Goal: Task Accomplishment & Management: Manage account settings

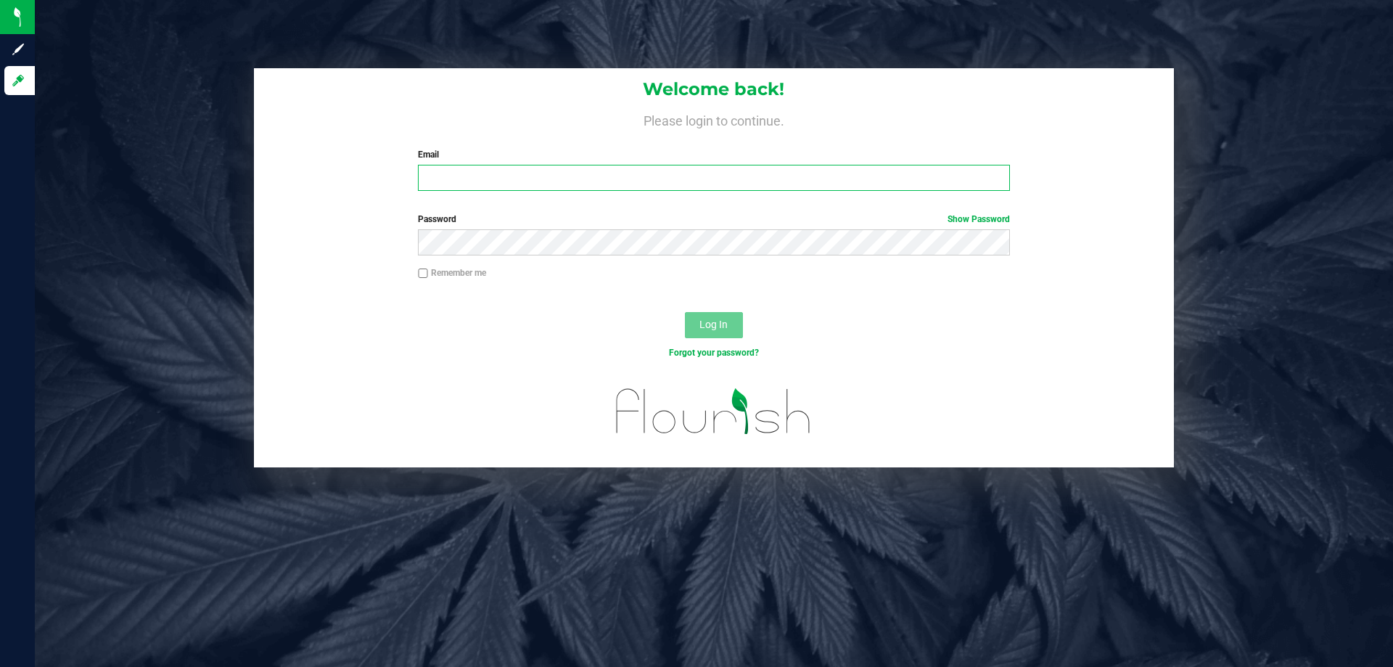
click at [431, 171] on input "Email" at bounding box center [713, 178] width 591 height 26
type input "[PERSON_NAME][EMAIL_ADDRESS][DOMAIN_NAME]"
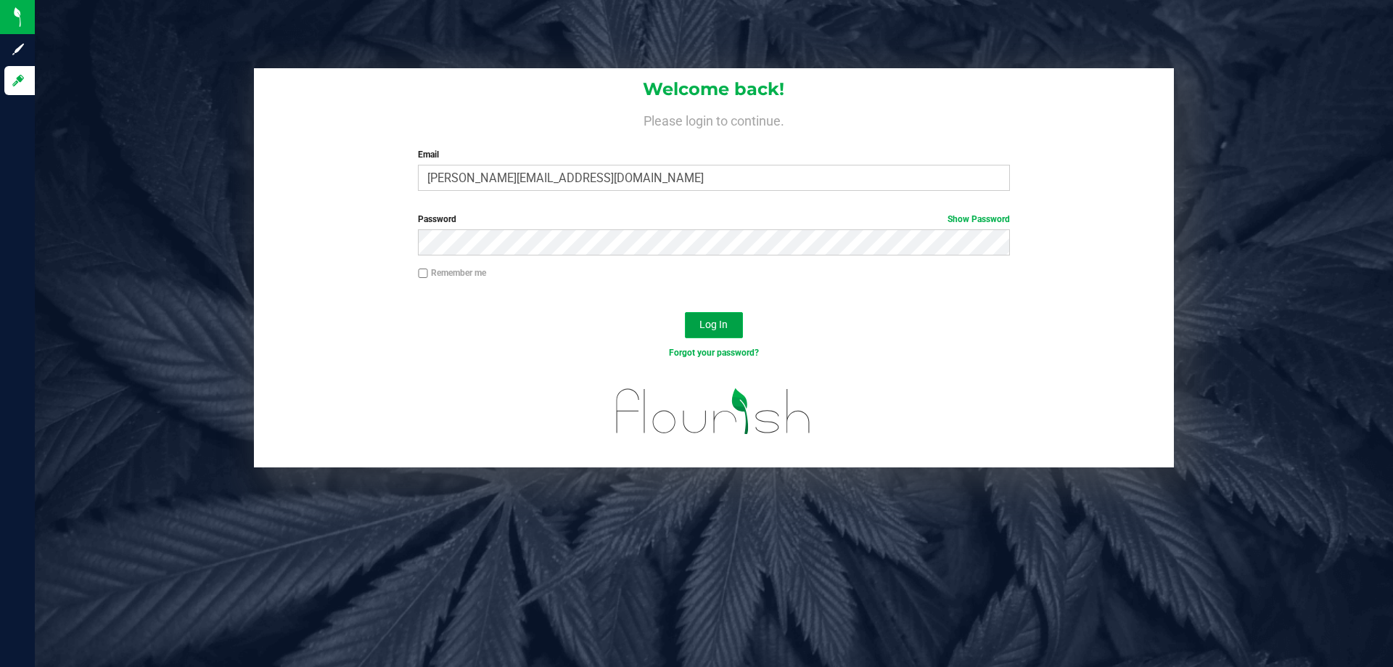
click at [718, 325] on span "Log In" at bounding box center [714, 325] width 28 height 12
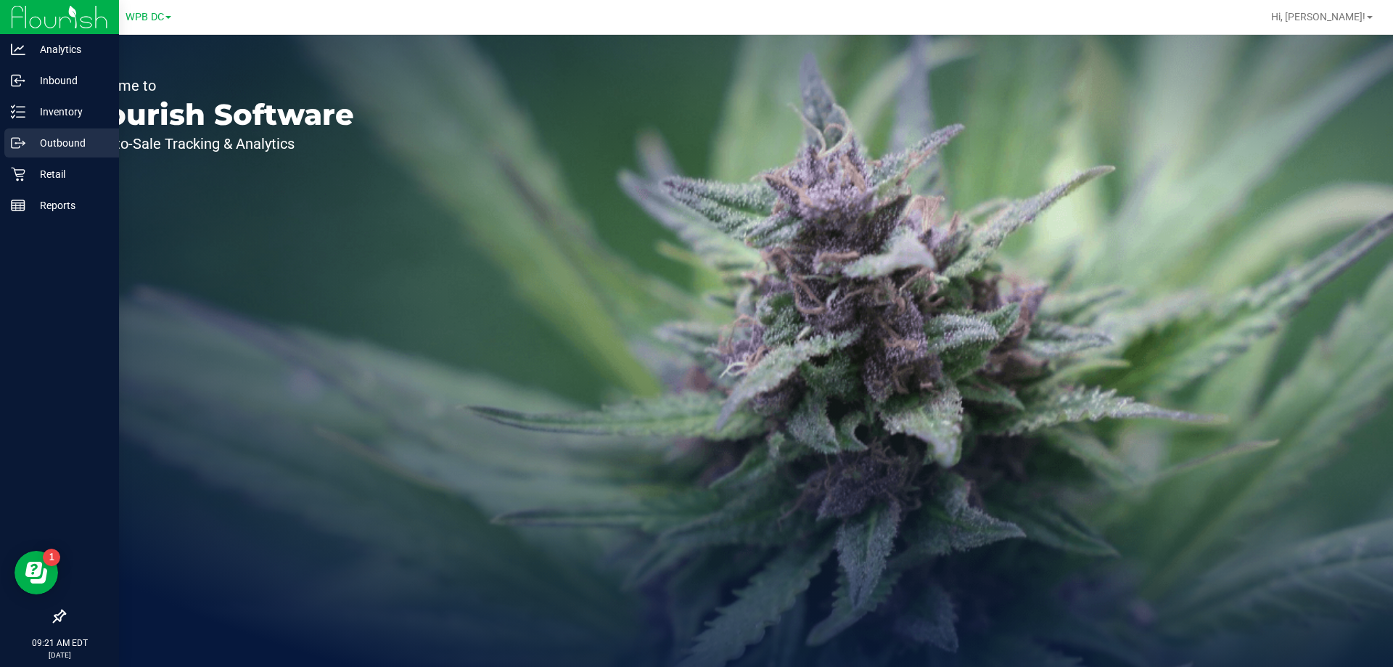
click at [65, 142] on p "Outbound" at bounding box center [68, 142] width 87 height 17
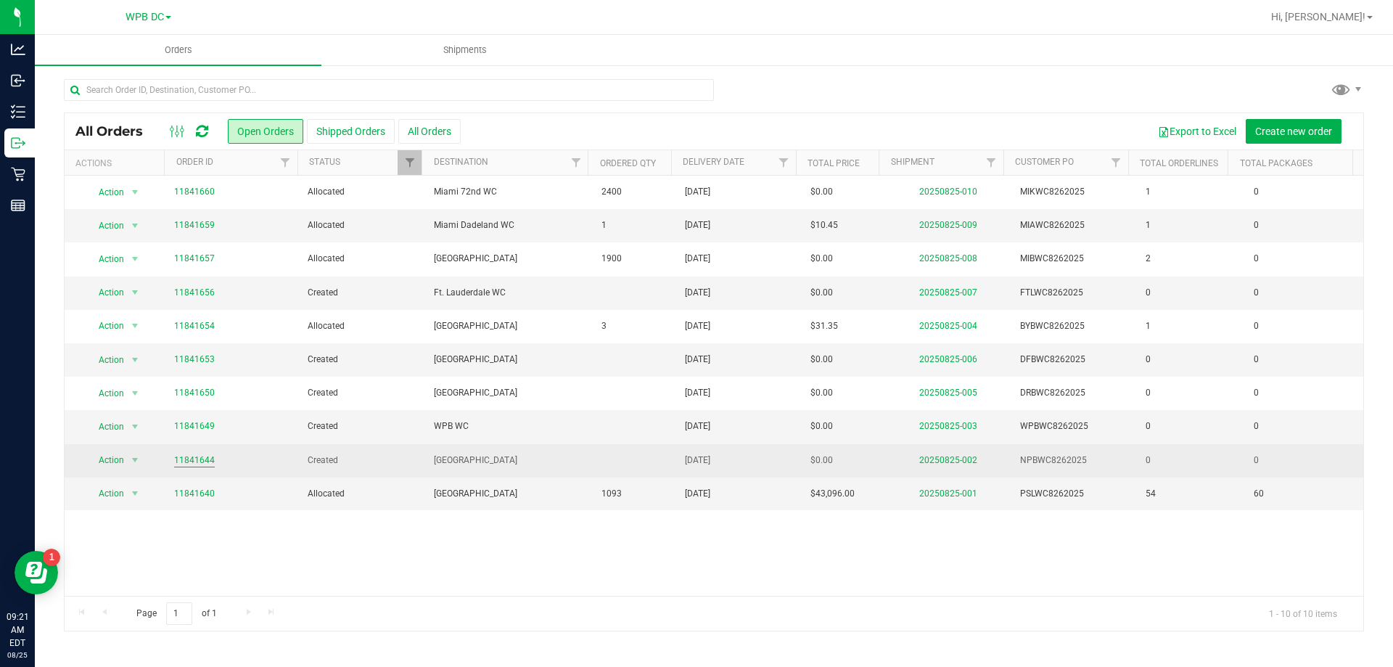
click at [200, 457] on link "11841644" at bounding box center [194, 461] width 41 height 14
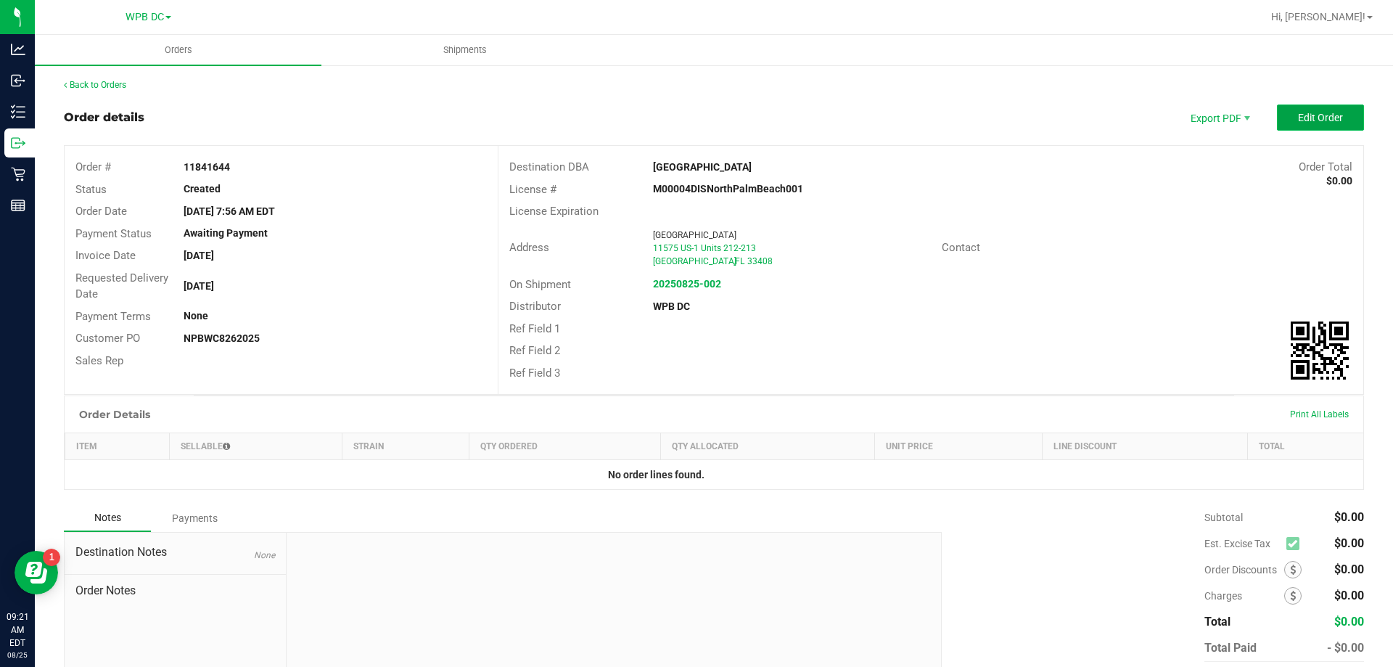
click at [1312, 115] on span "Edit Order" at bounding box center [1320, 118] width 45 height 12
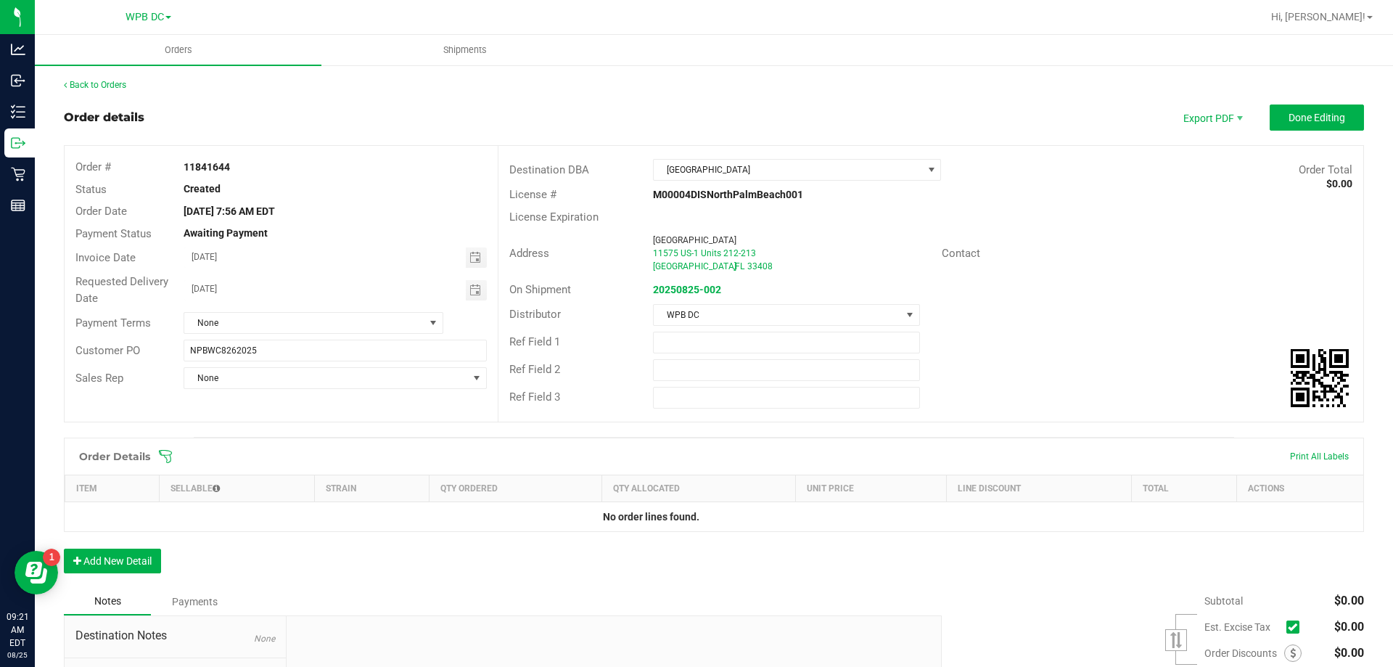
click at [165, 455] on icon at bounding box center [165, 456] width 13 height 13
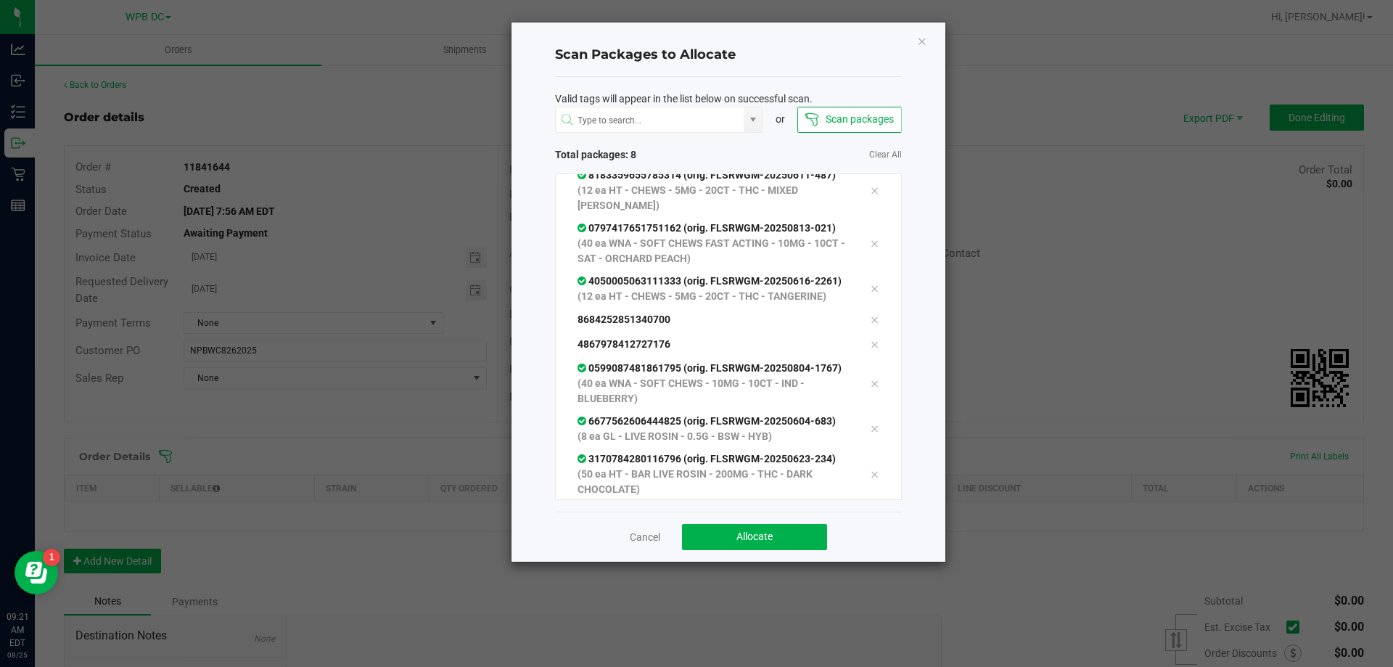
scroll to position [63, 0]
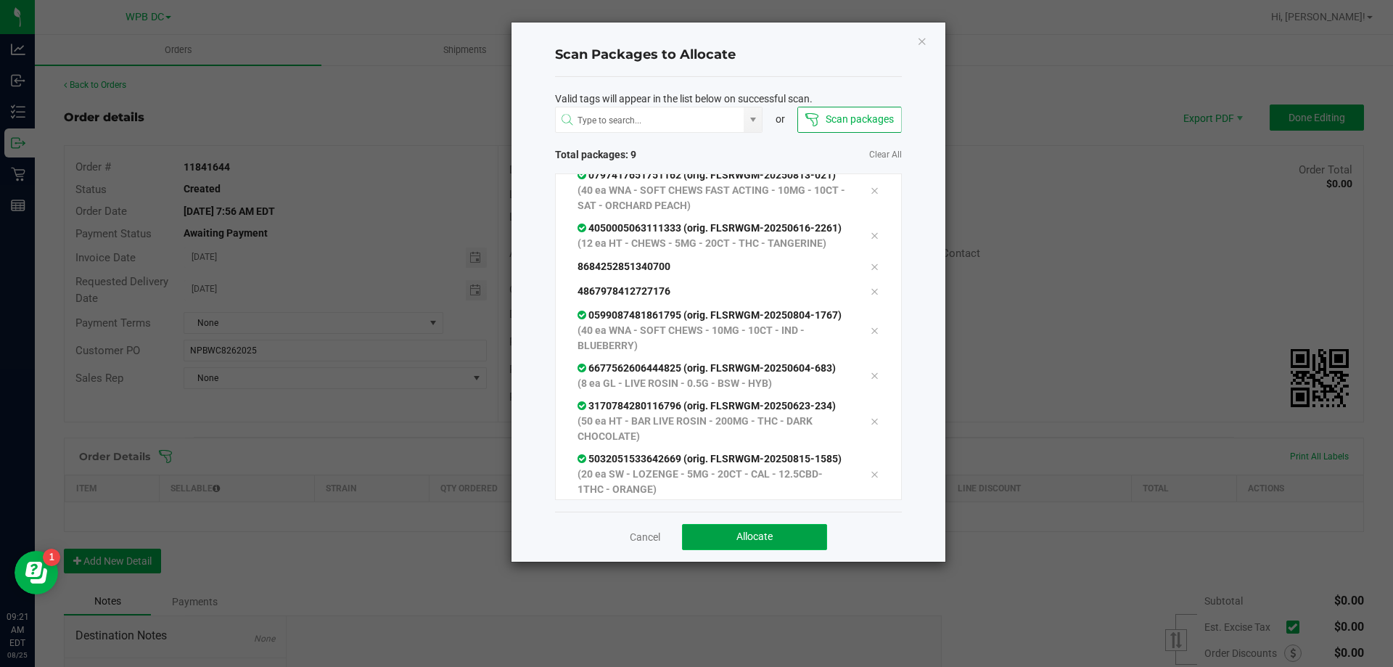
click at [752, 531] on span "Allocate" at bounding box center [755, 536] width 36 height 12
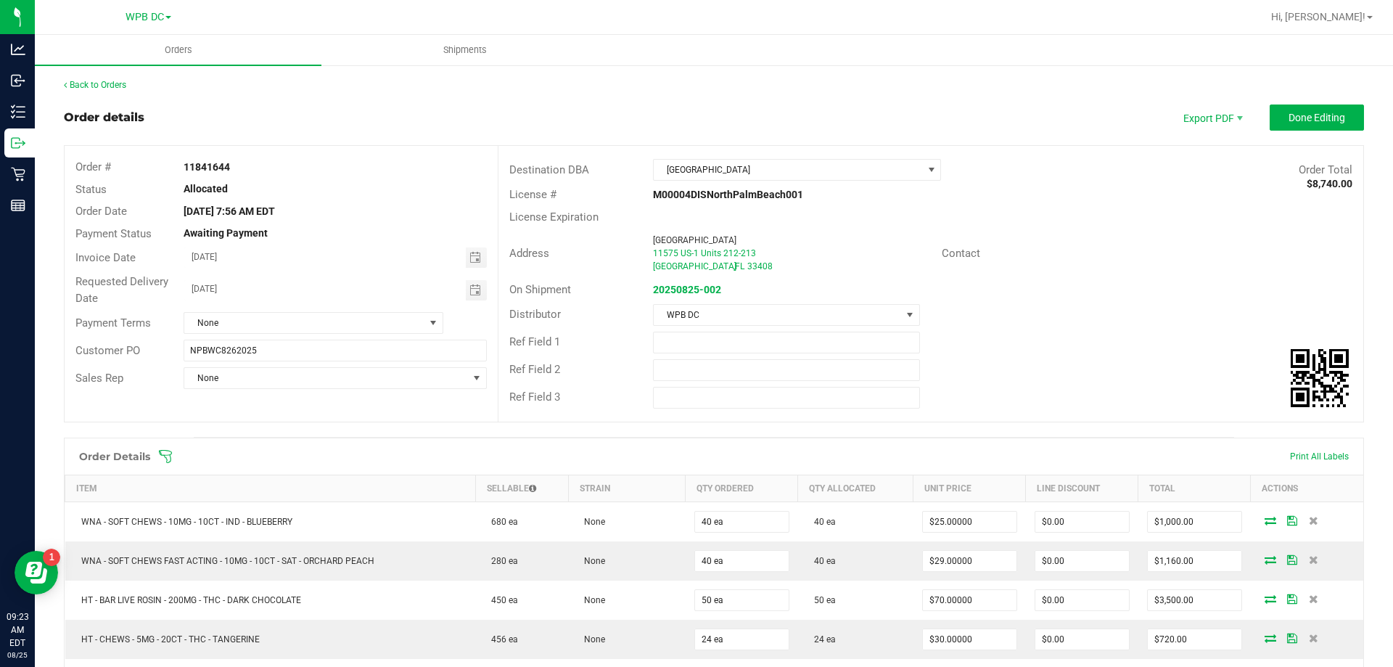
click at [163, 456] on icon at bounding box center [165, 456] width 15 height 15
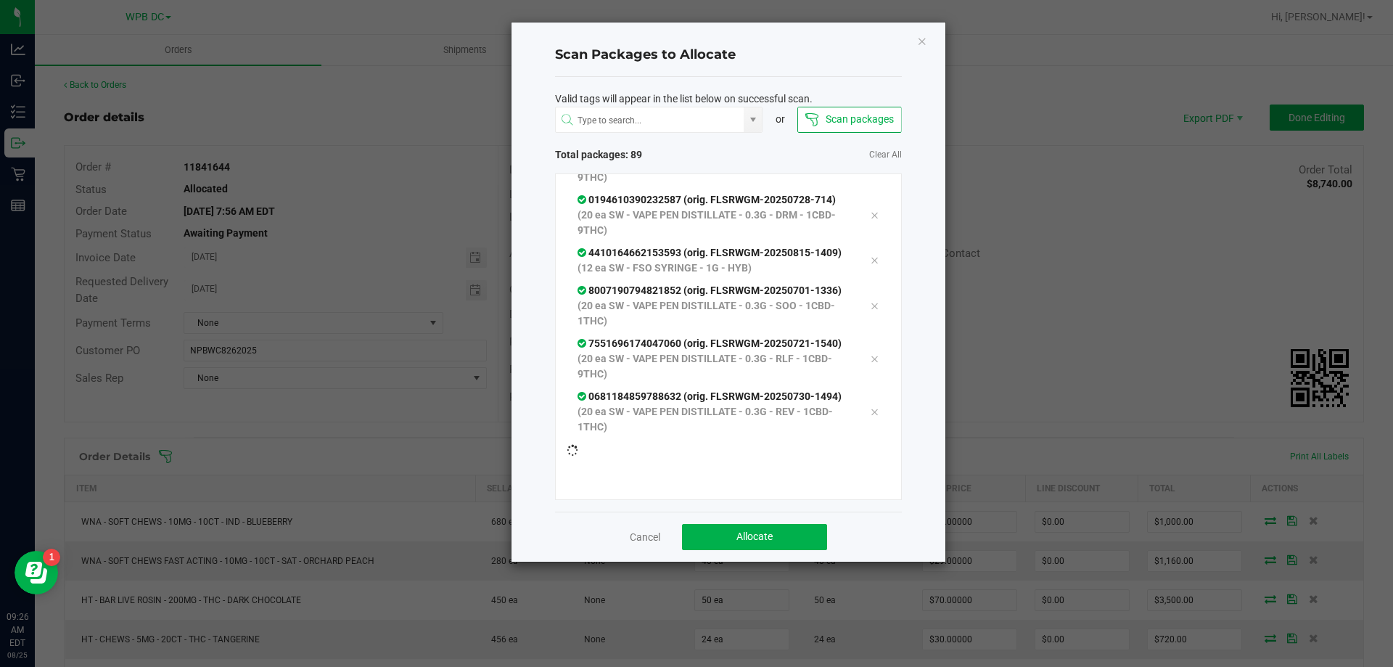
scroll to position [4220, 0]
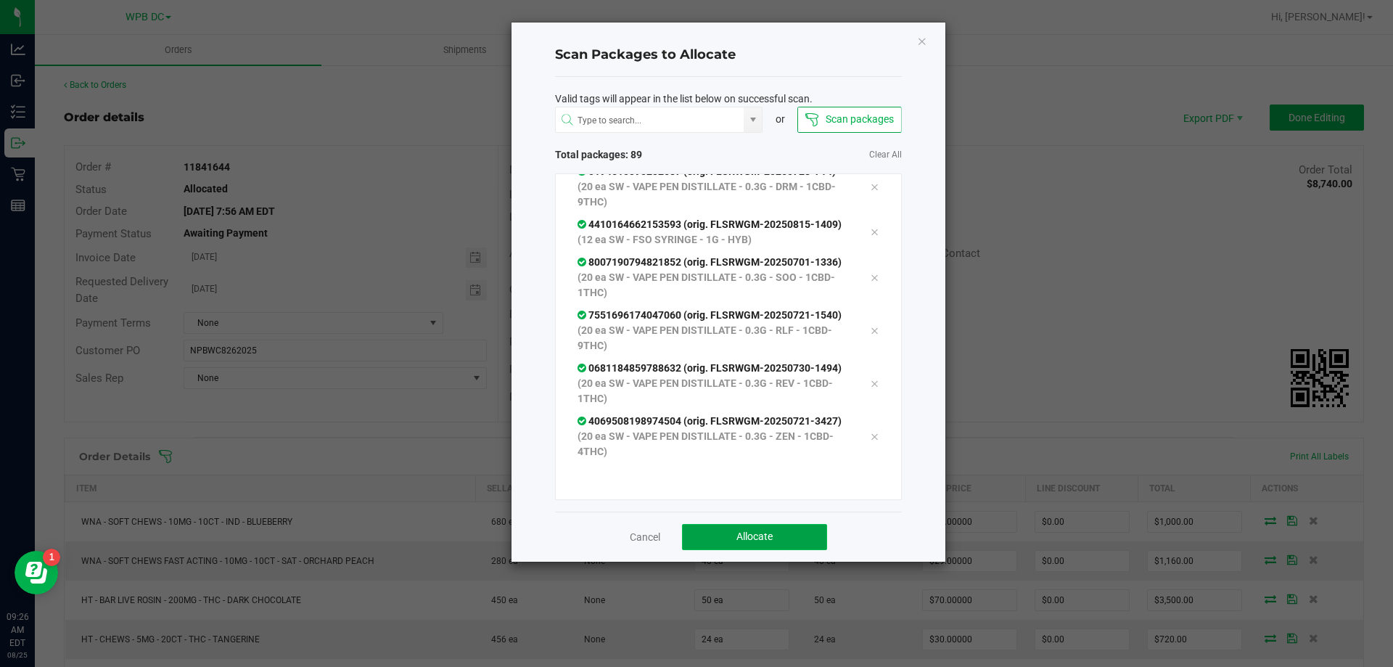
click at [765, 541] on span "Allocate" at bounding box center [755, 536] width 36 height 12
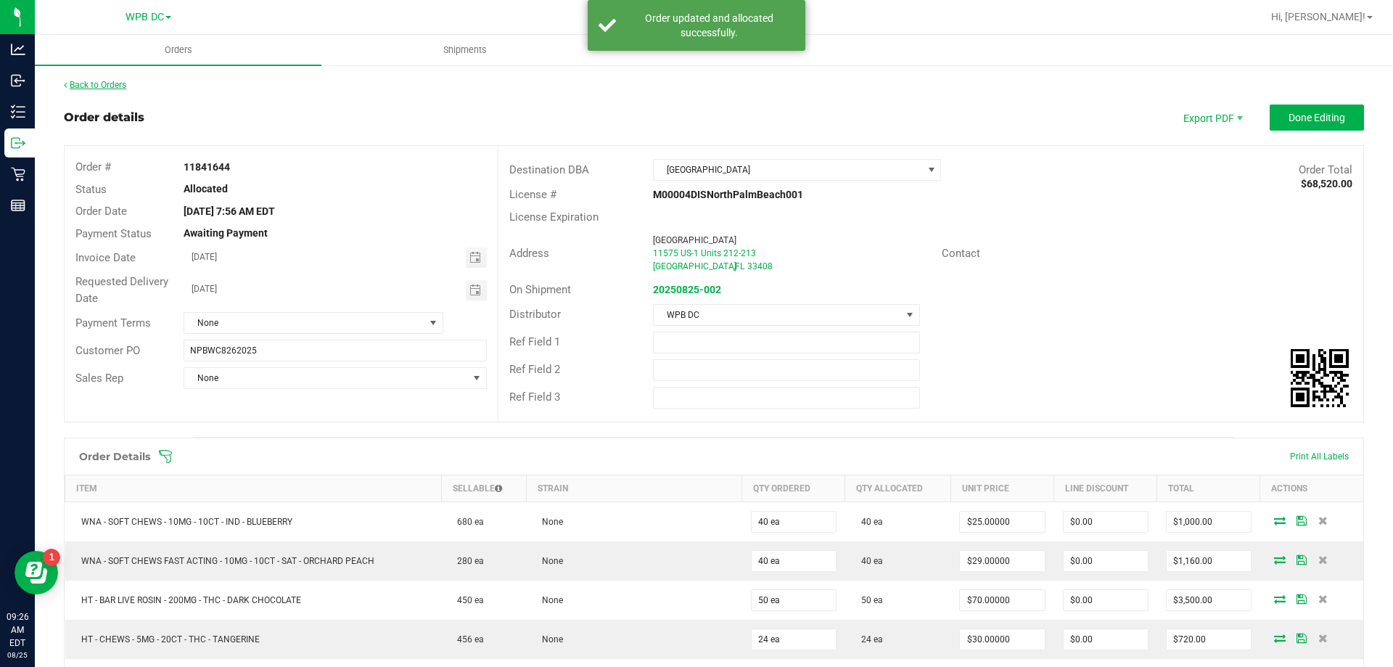
click at [117, 89] on link "Back to Orders" at bounding box center [95, 85] width 62 height 10
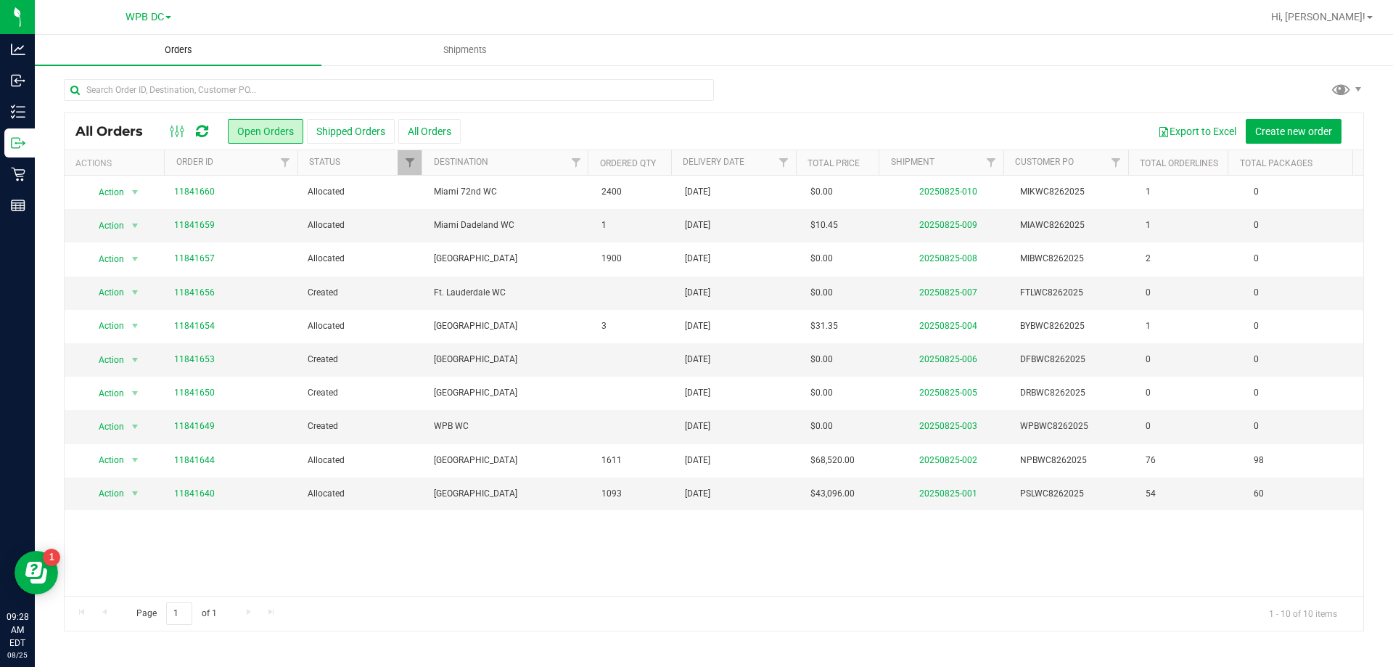
click at [175, 52] on span "Orders" at bounding box center [178, 50] width 67 height 13
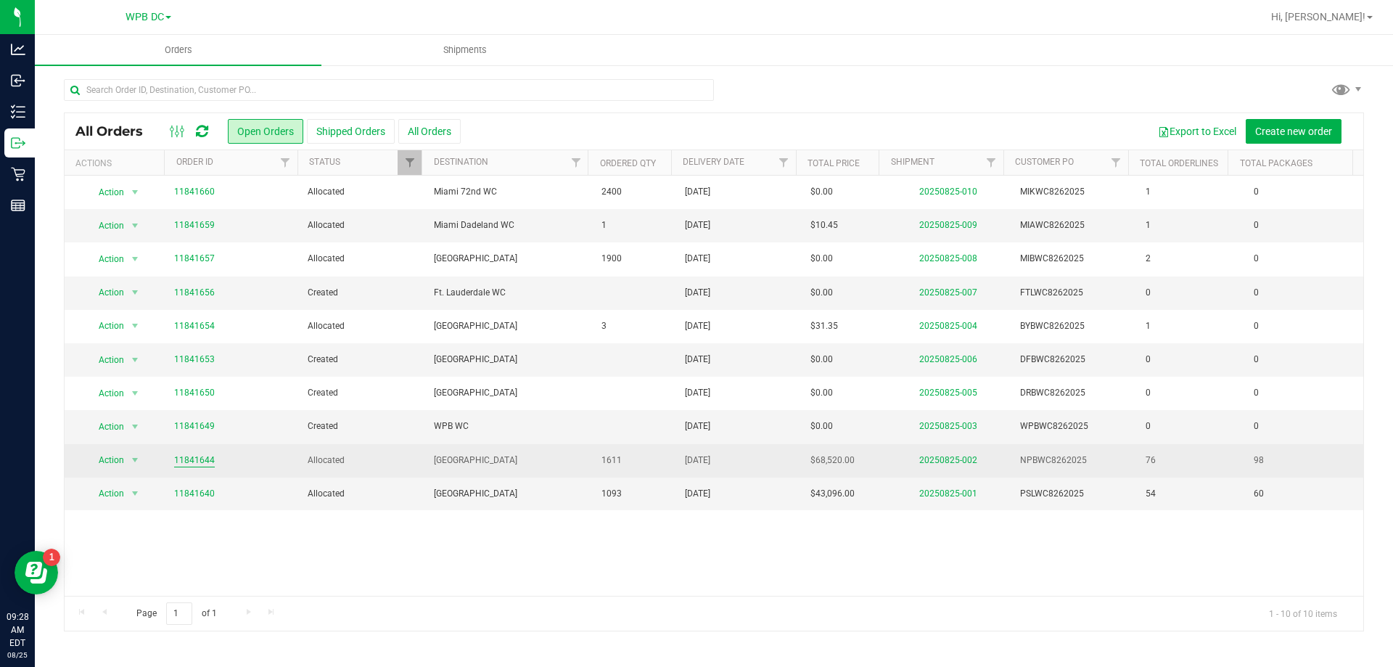
click at [181, 460] on link "11841644" at bounding box center [194, 461] width 41 height 14
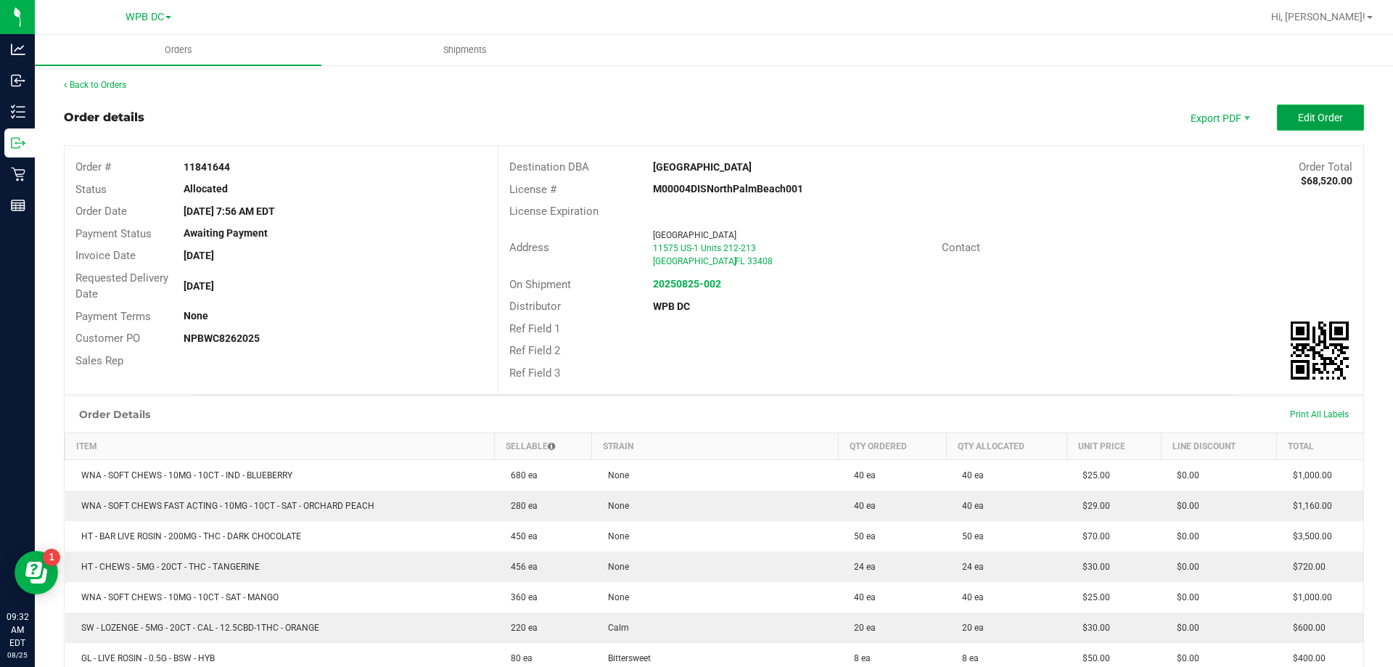
click at [1298, 120] on span "Edit Order" at bounding box center [1320, 118] width 45 height 12
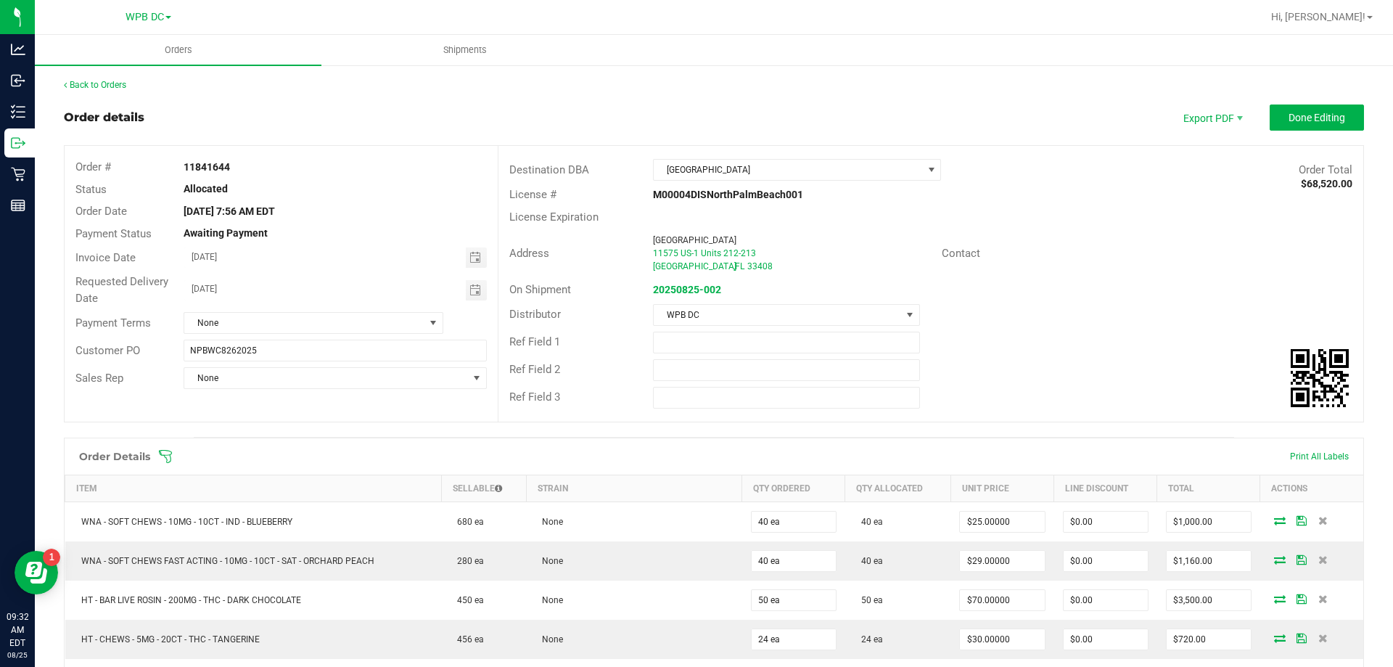
click at [164, 458] on icon at bounding box center [165, 456] width 15 height 15
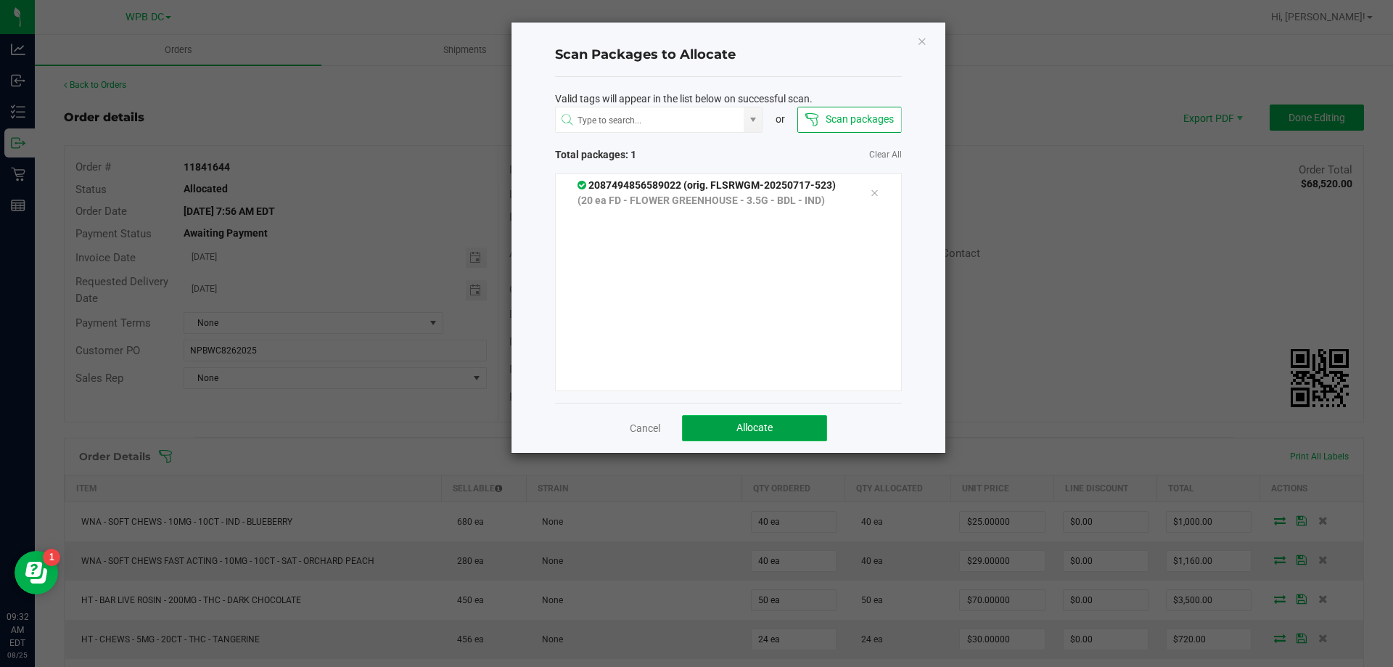
click at [751, 419] on button "Allocate" at bounding box center [754, 428] width 145 height 26
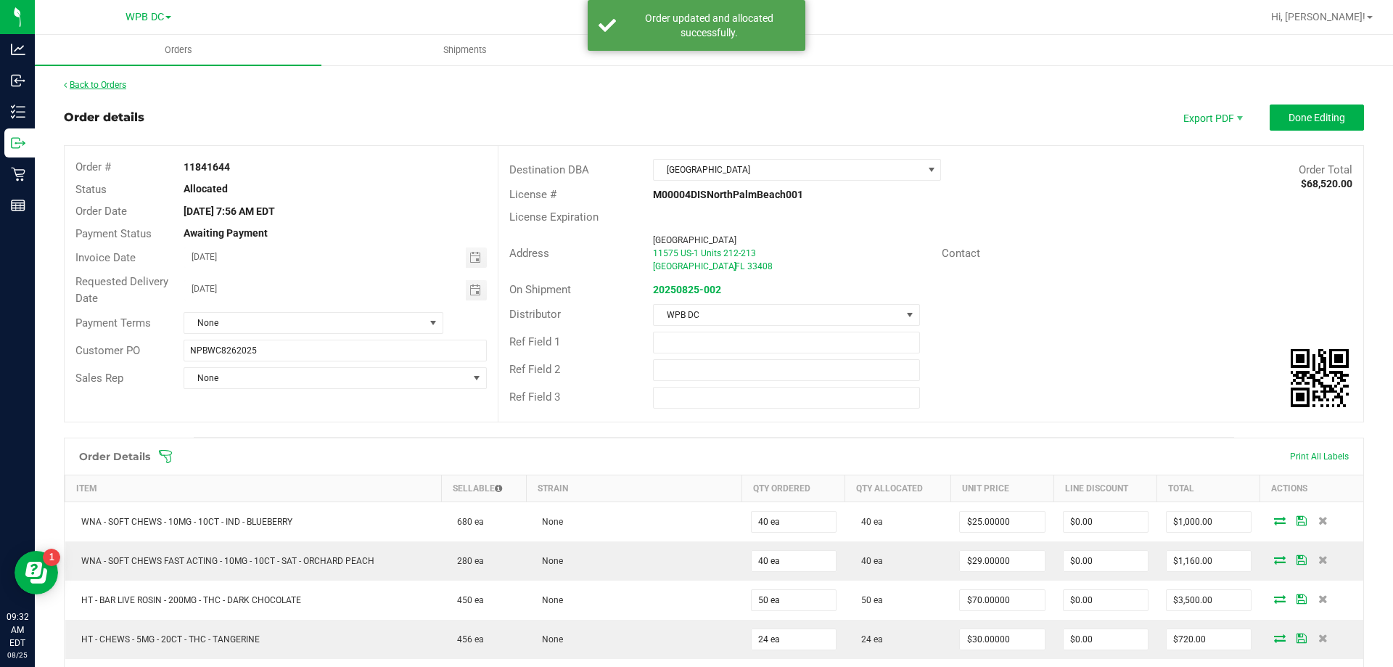
click at [109, 85] on link "Back to Orders" at bounding box center [95, 85] width 62 height 10
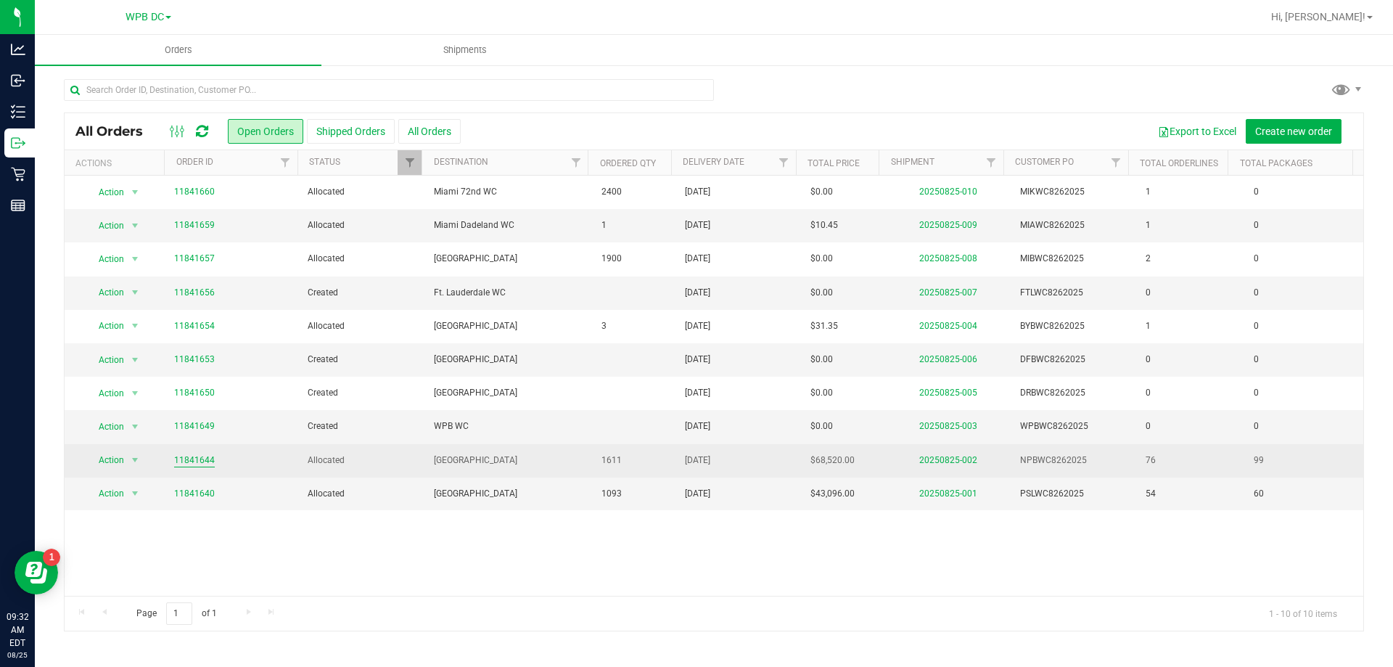
click at [189, 459] on link "11841644" at bounding box center [194, 461] width 41 height 14
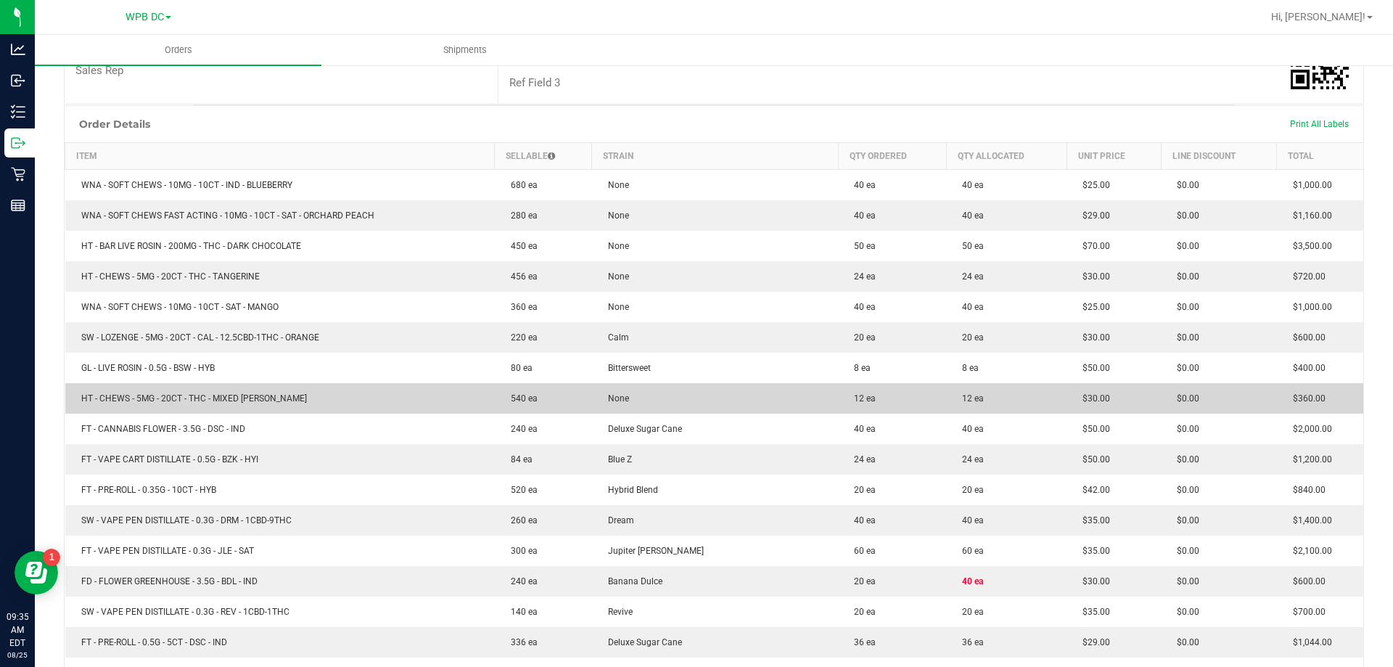
scroll to position [363, 0]
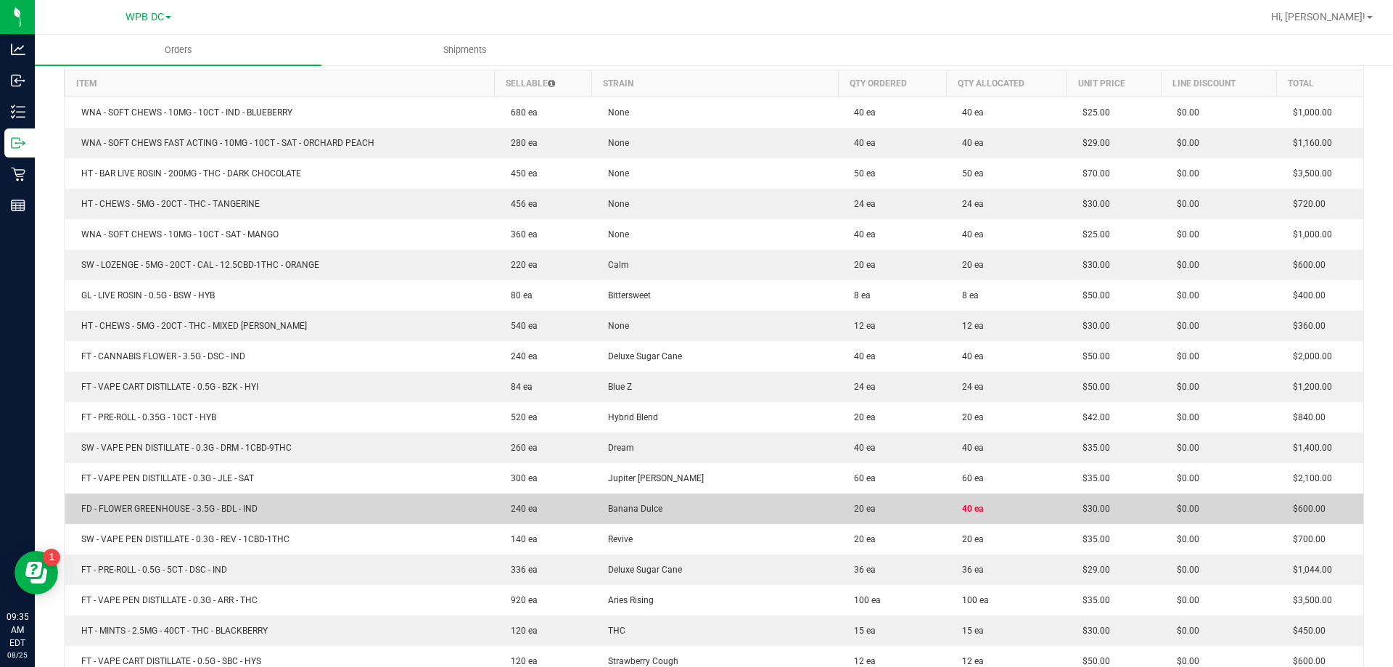
click at [979, 504] on td "40 ea" at bounding box center [1006, 508] width 120 height 30
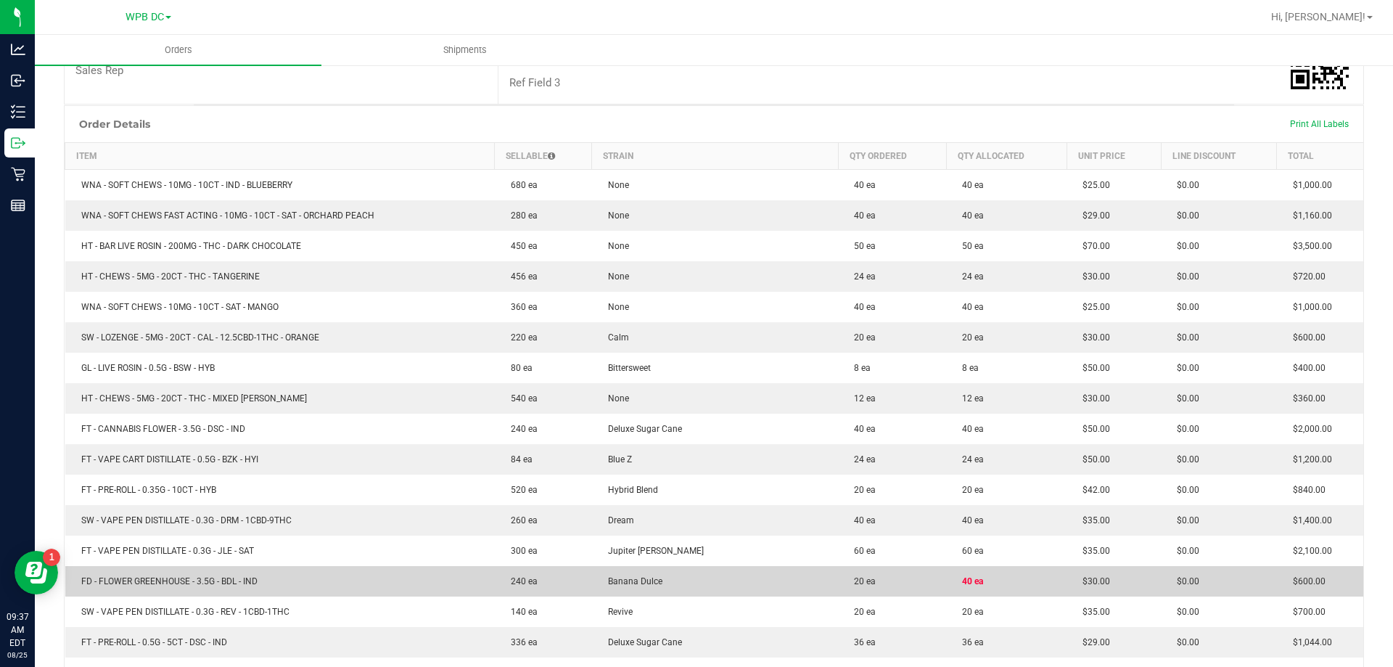
scroll to position [0, 0]
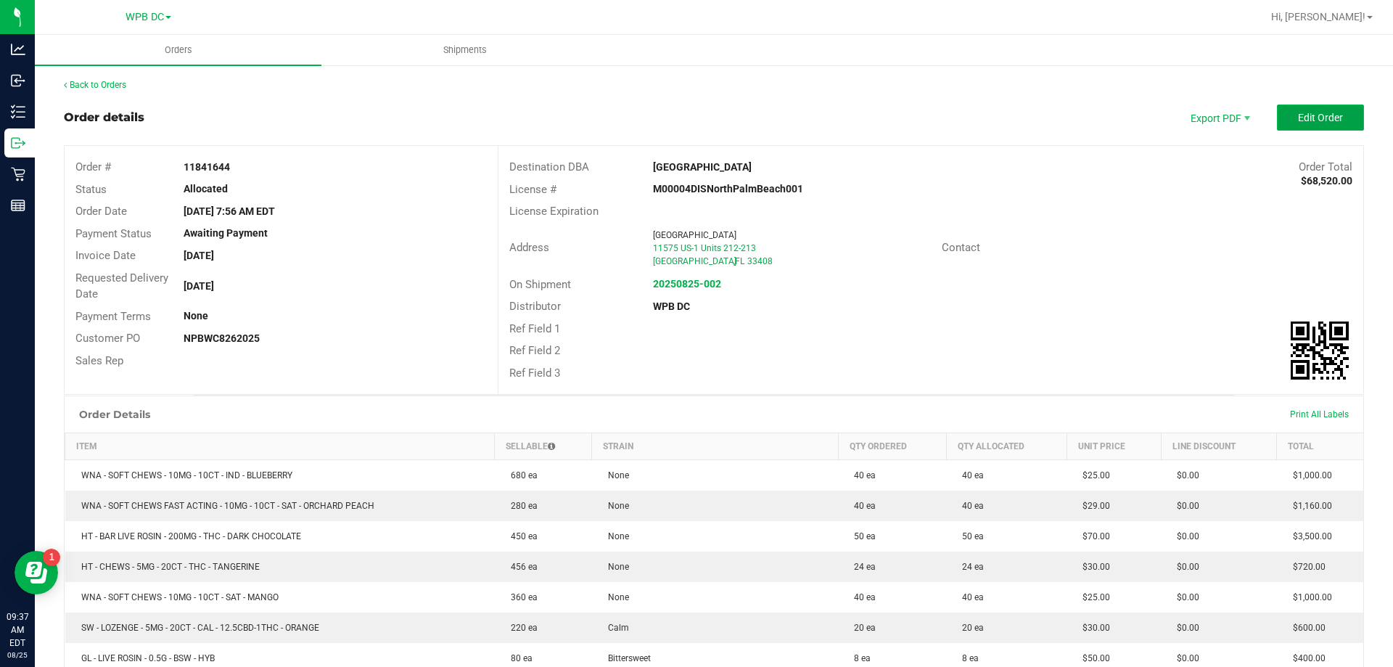
click at [1298, 114] on span "Edit Order" at bounding box center [1320, 118] width 45 height 12
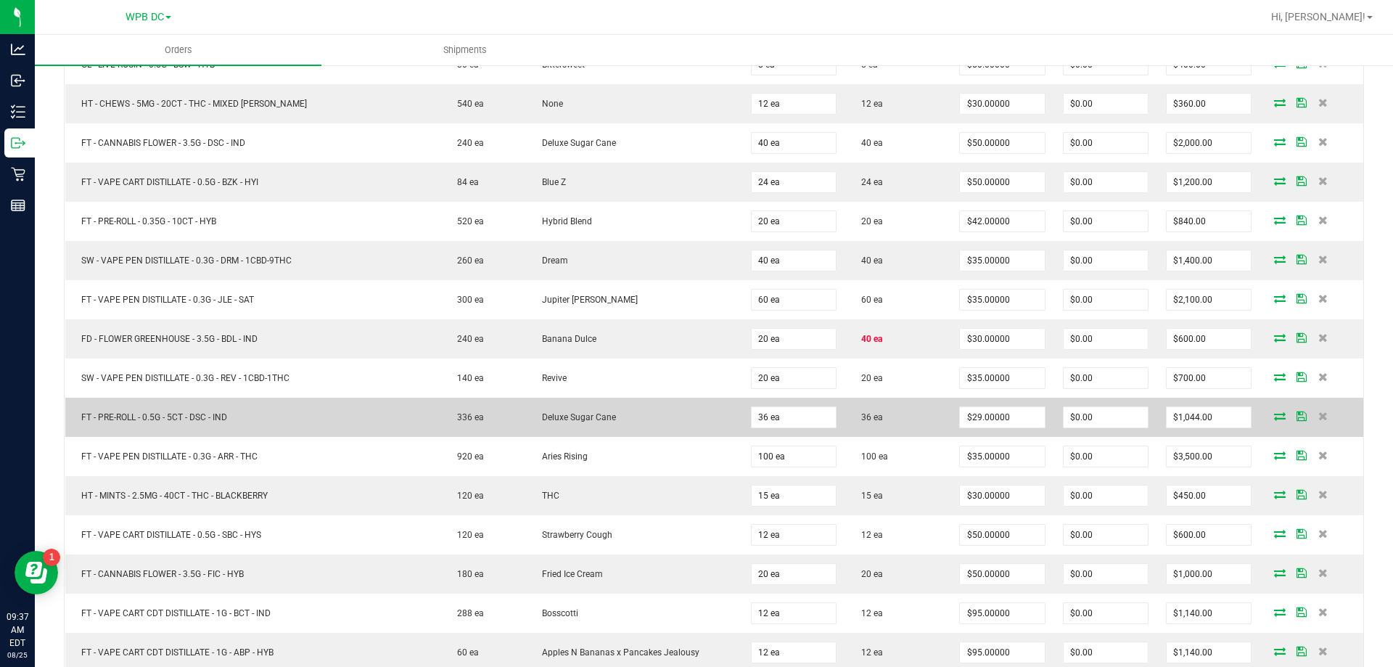
scroll to position [653, 0]
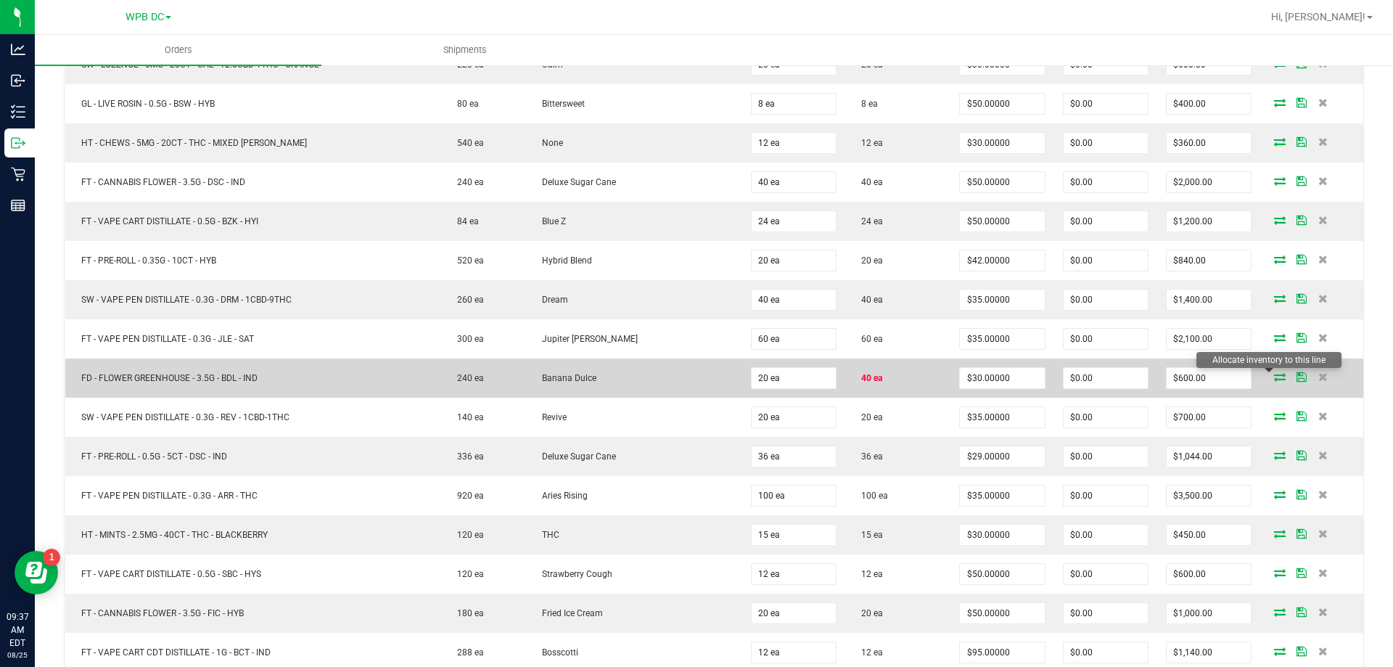
click at [1274, 372] on icon at bounding box center [1280, 376] width 12 height 9
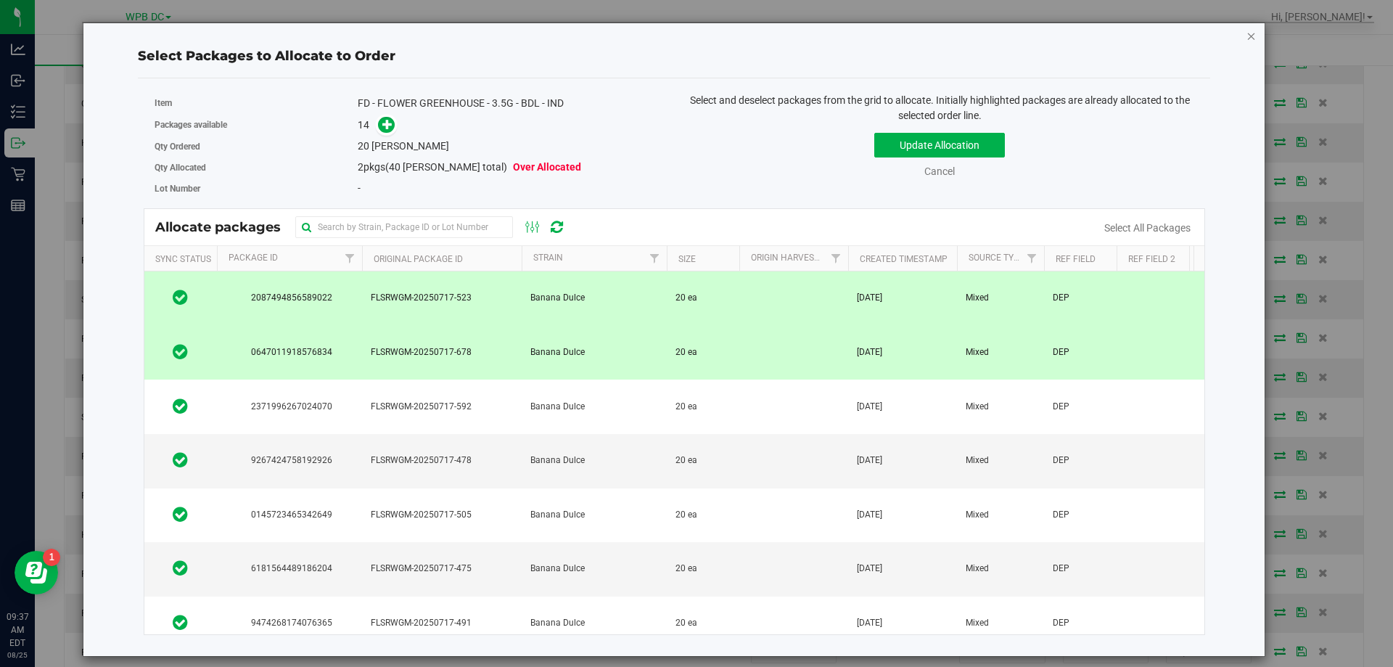
click at [1250, 33] on icon "button" at bounding box center [1252, 35] width 10 height 17
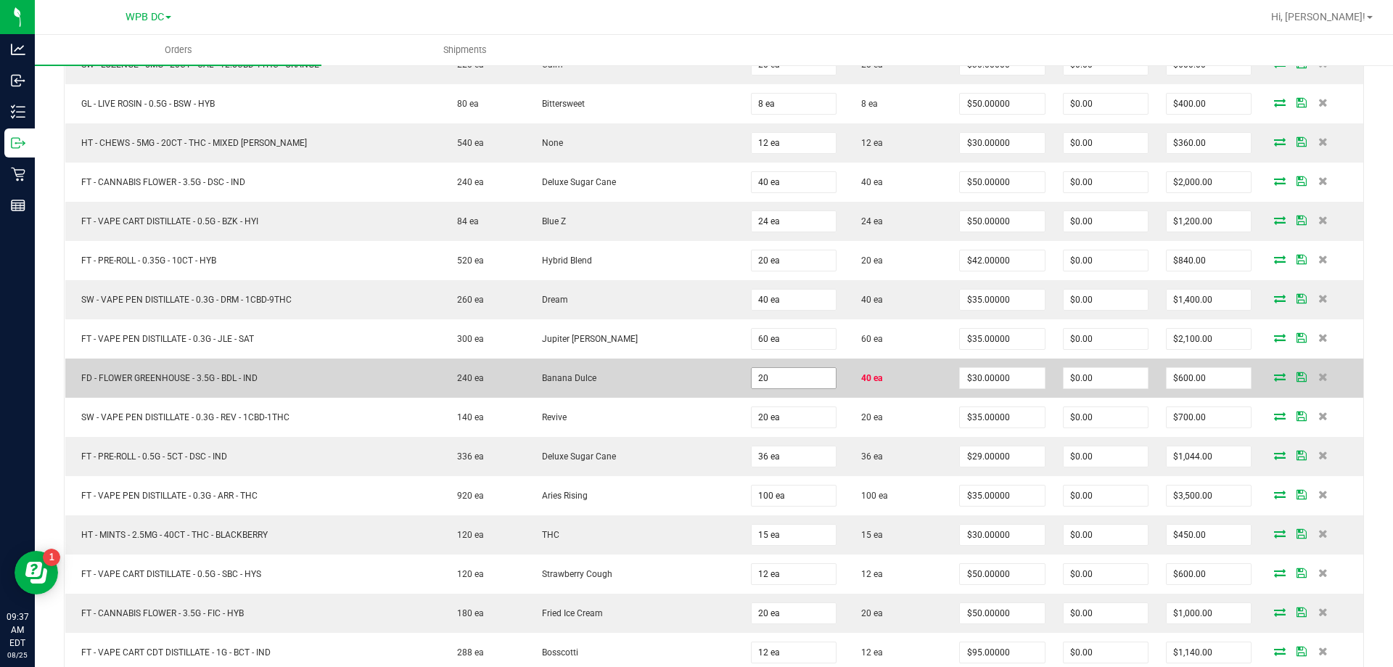
click at [777, 372] on input "20" at bounding box center [794, 378] width 84 height 20
type input "40 ea"
type input "$1,200.00"
click at [1274, 374] on icon at bounding box center [1280, 376] width 12 height 9
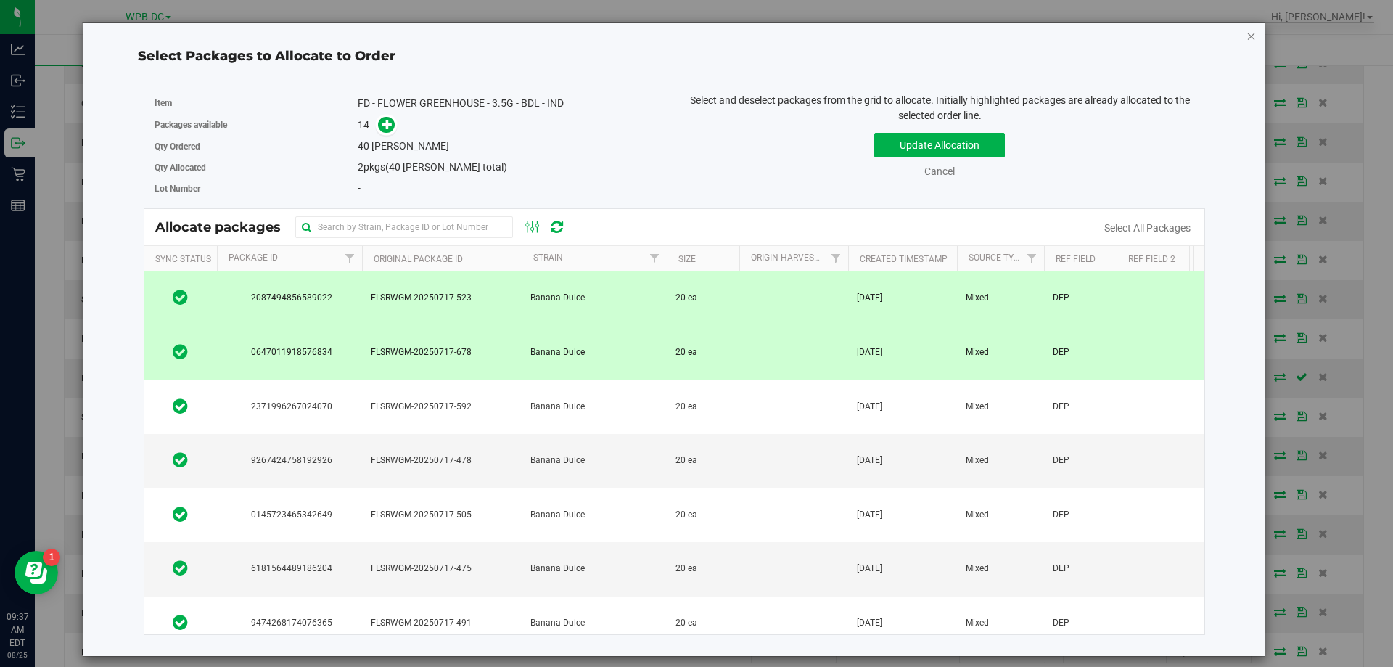
click at [1247, 36] on icon "button" at bounding box center [1252, 35] width 10 height 17
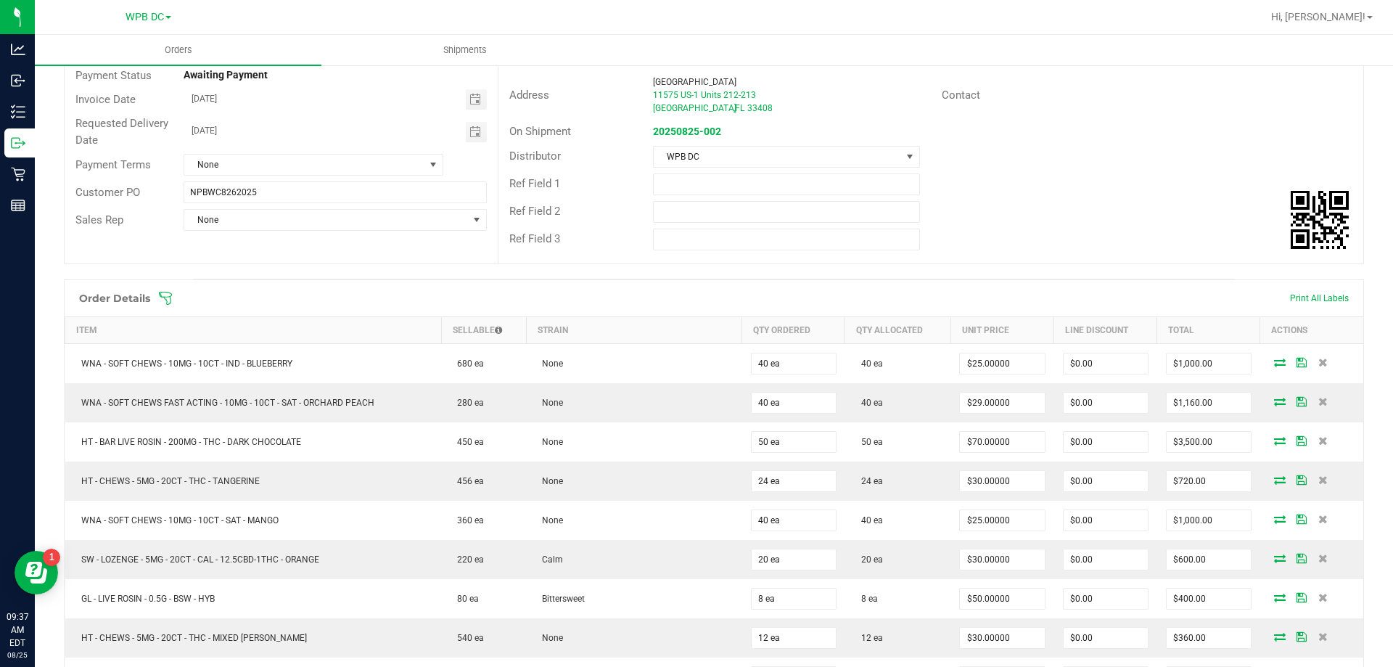
scroll to position [0, 0]
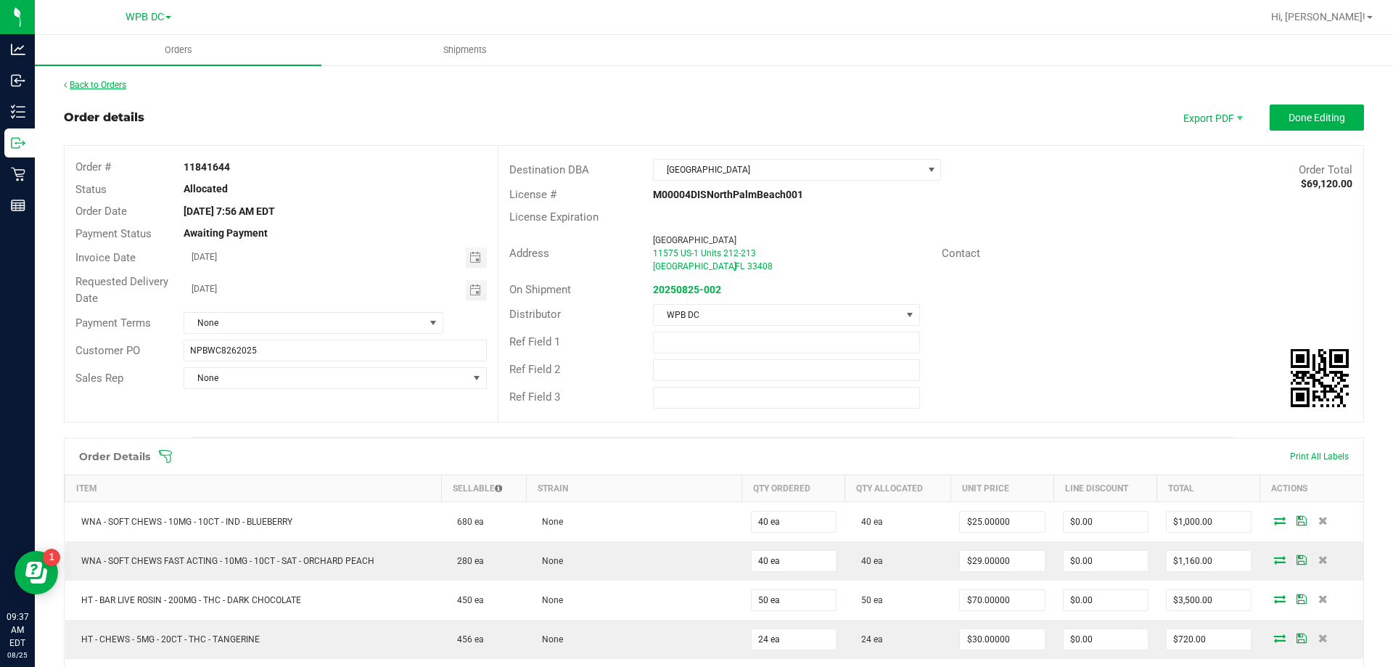
click at [96, 85] on link "Back to Orders" at bounding box center [95, 85] width 62 height 10
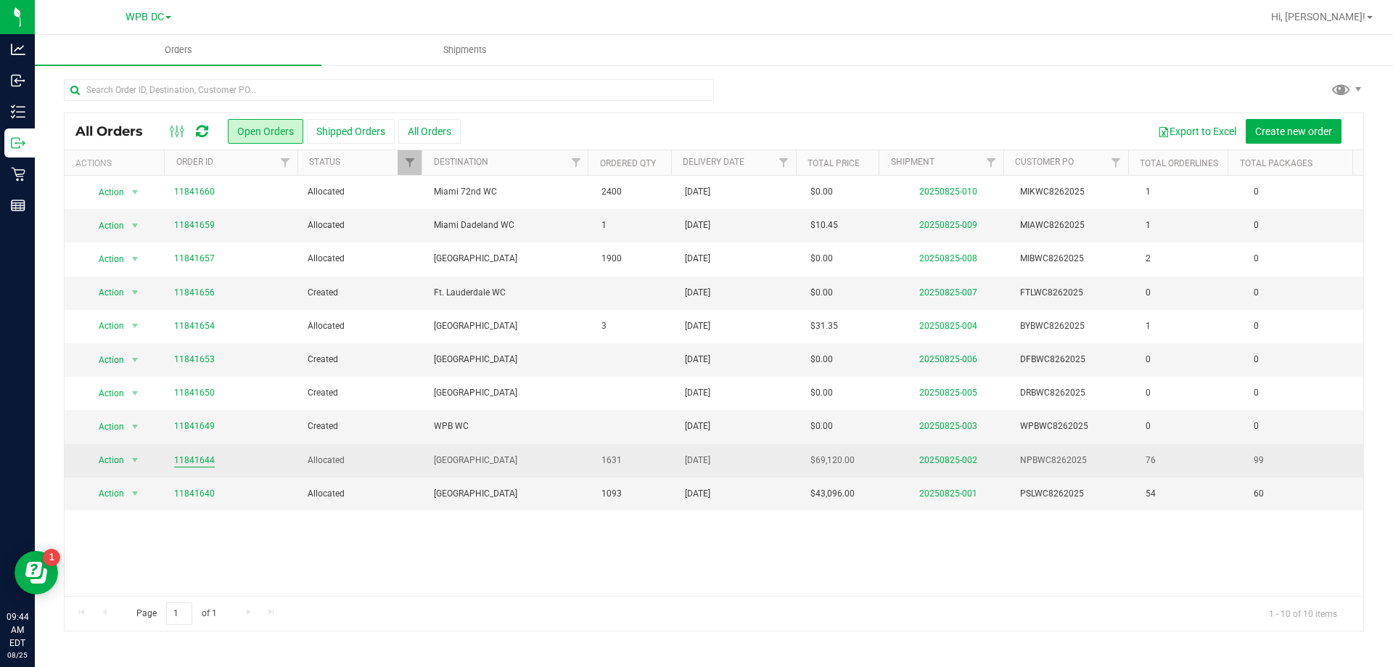
click at [204, 459] on link "11841644" at bounding box center [194, 461] width 41 height 14
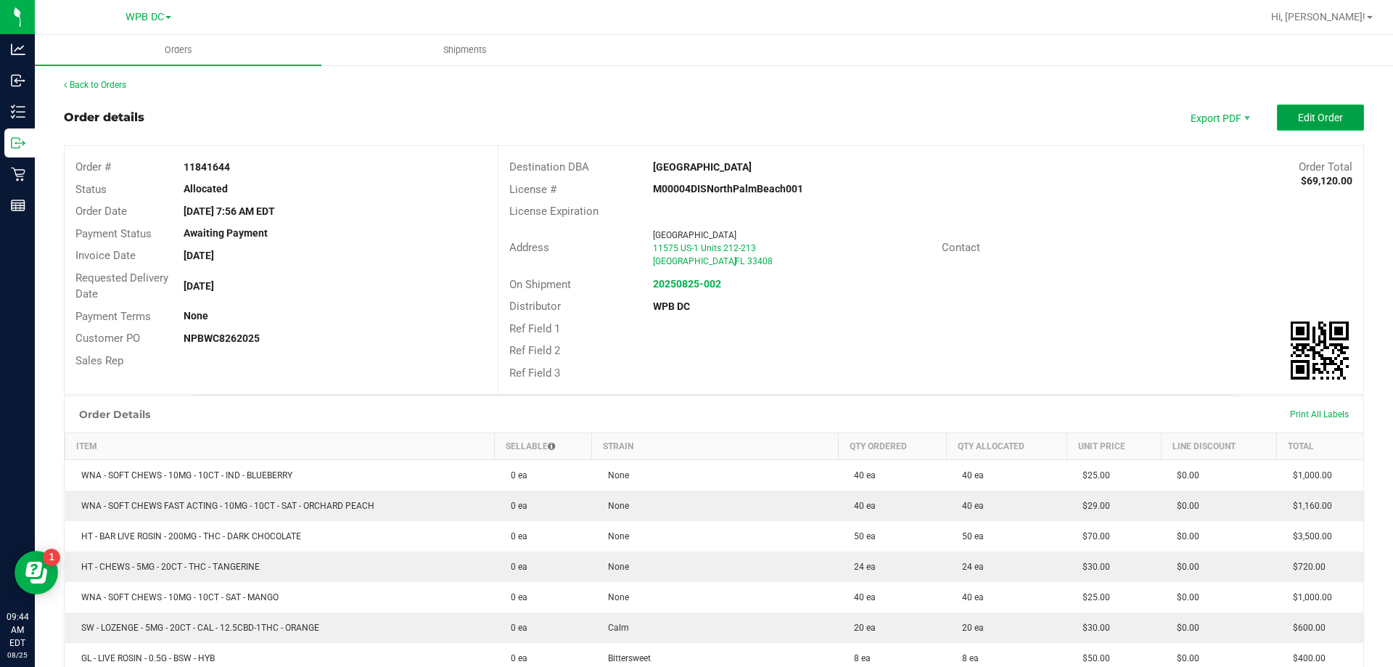
click at [1298, 112] on span "Edit Order" at bounding box center [1320, 118] width 45 height 12
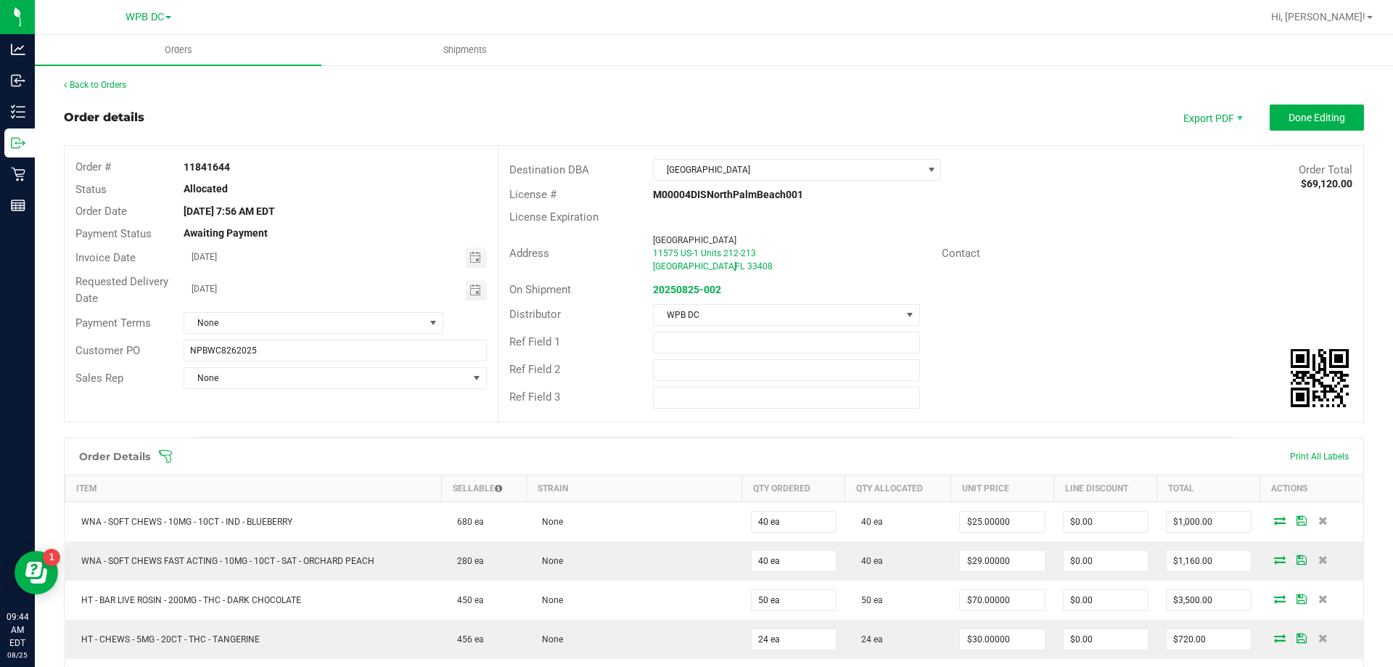
click at [162, 456] on icon at bounding box center [165, 456] width 15 height 15
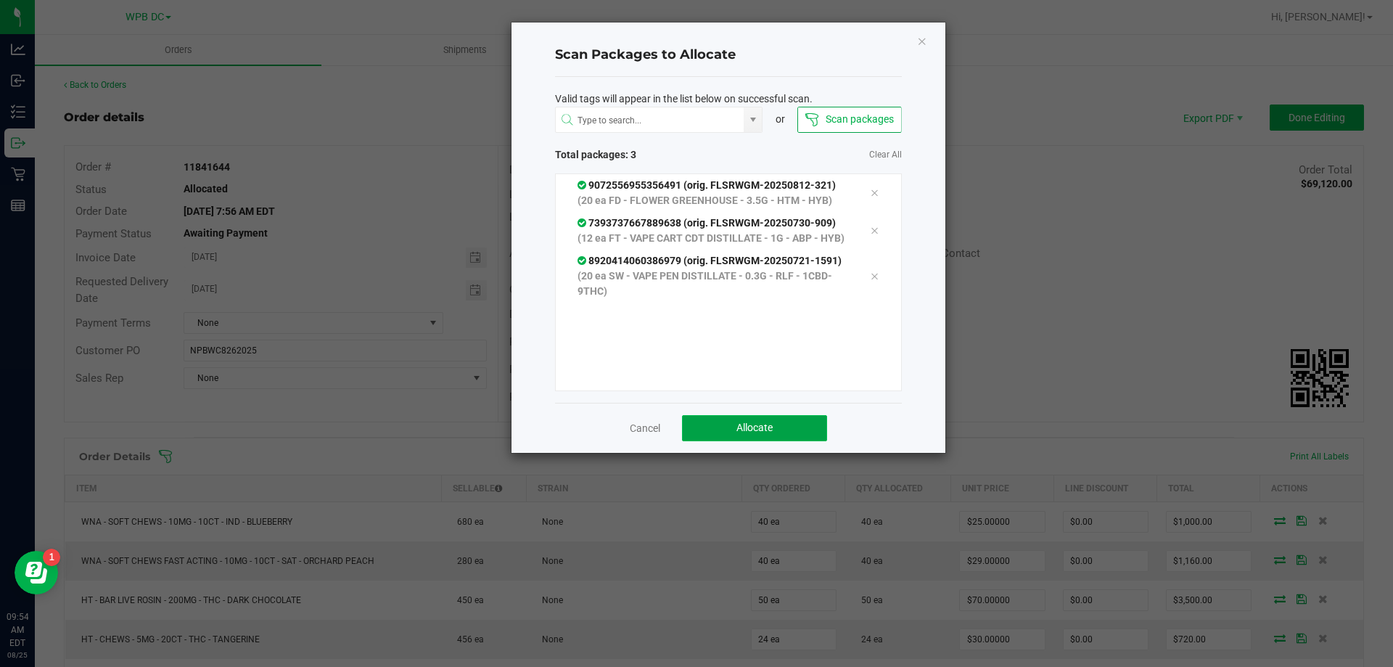
click at [726, 429] on button "Allocate" at bounding box center [754, 428] width 145 height 26
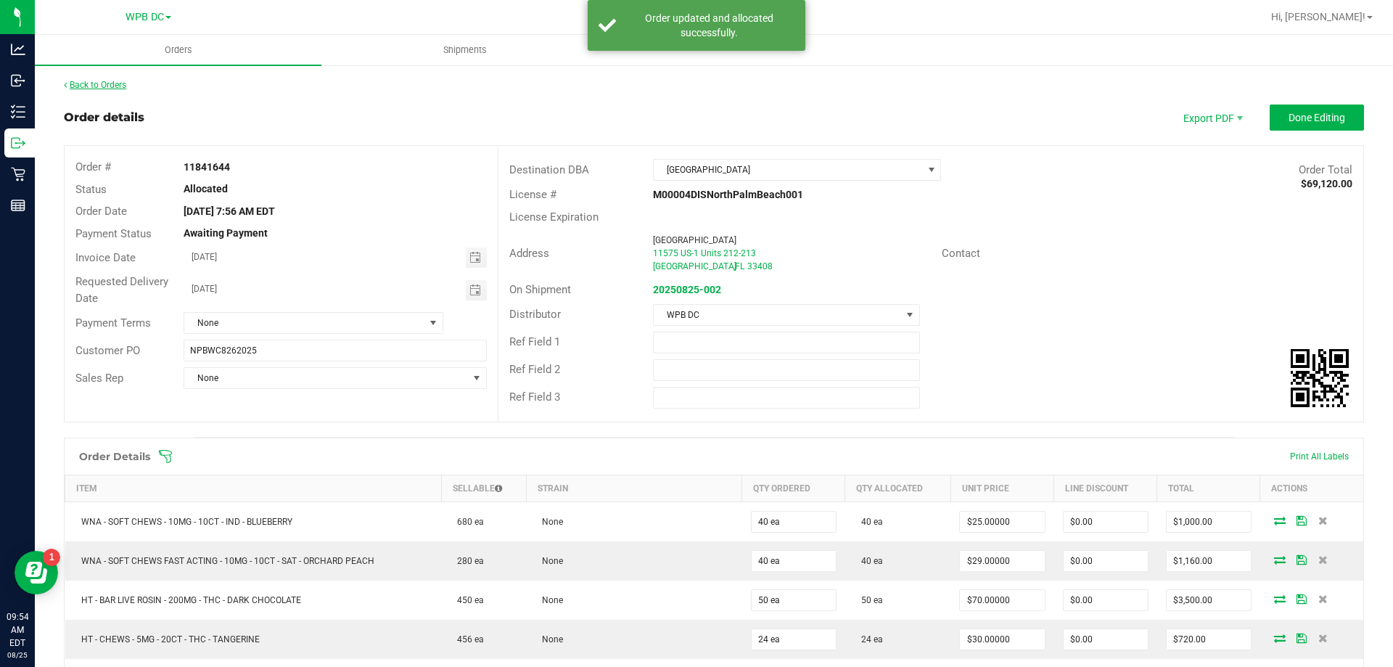
click at [110, 83] on link "Back to Orders" at bounding box center [95, 85] width 62 height 10
